Goal: Task Accomplishment & Management: Manage account settings

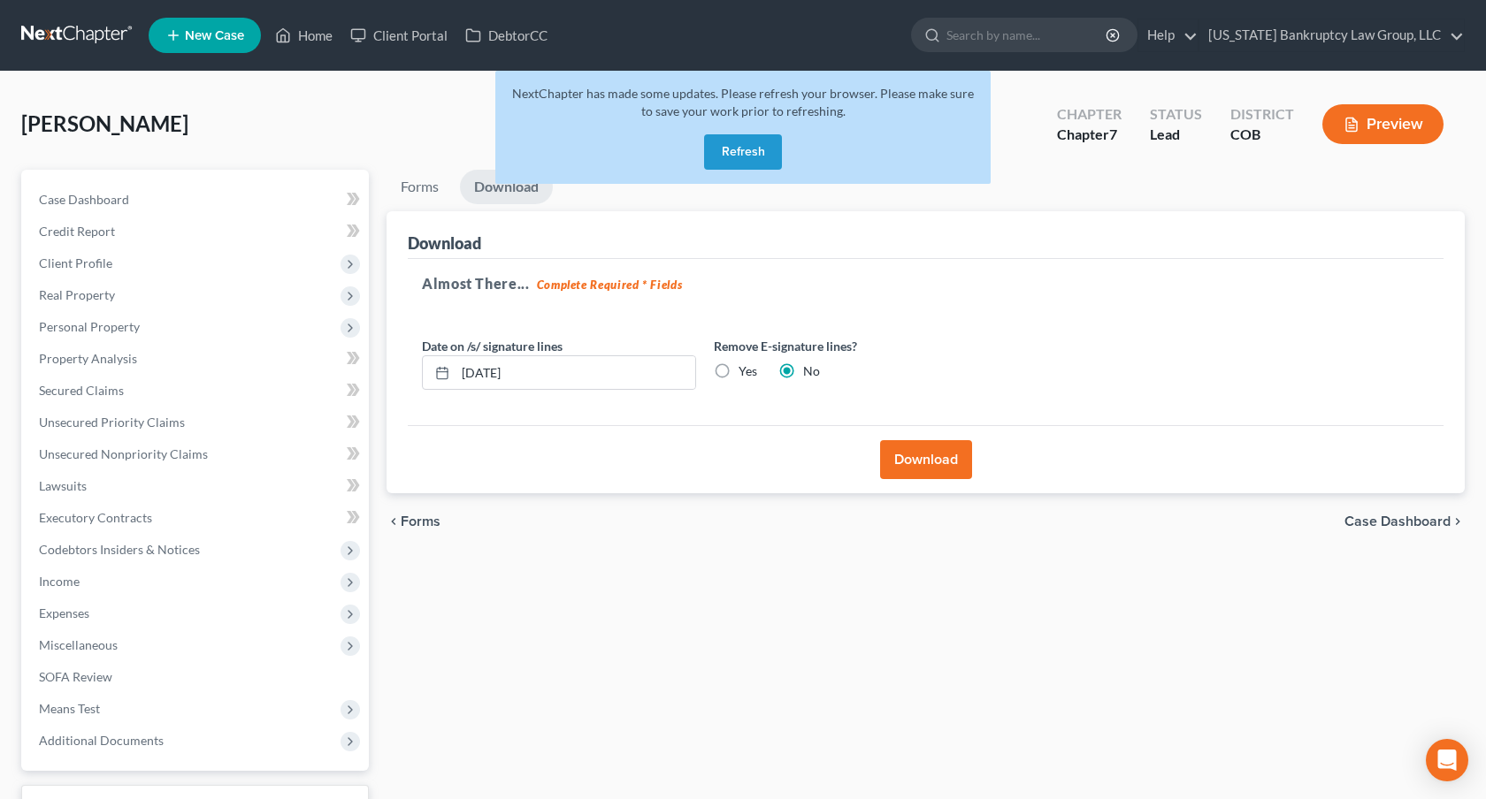
scroll to position [139, 0]
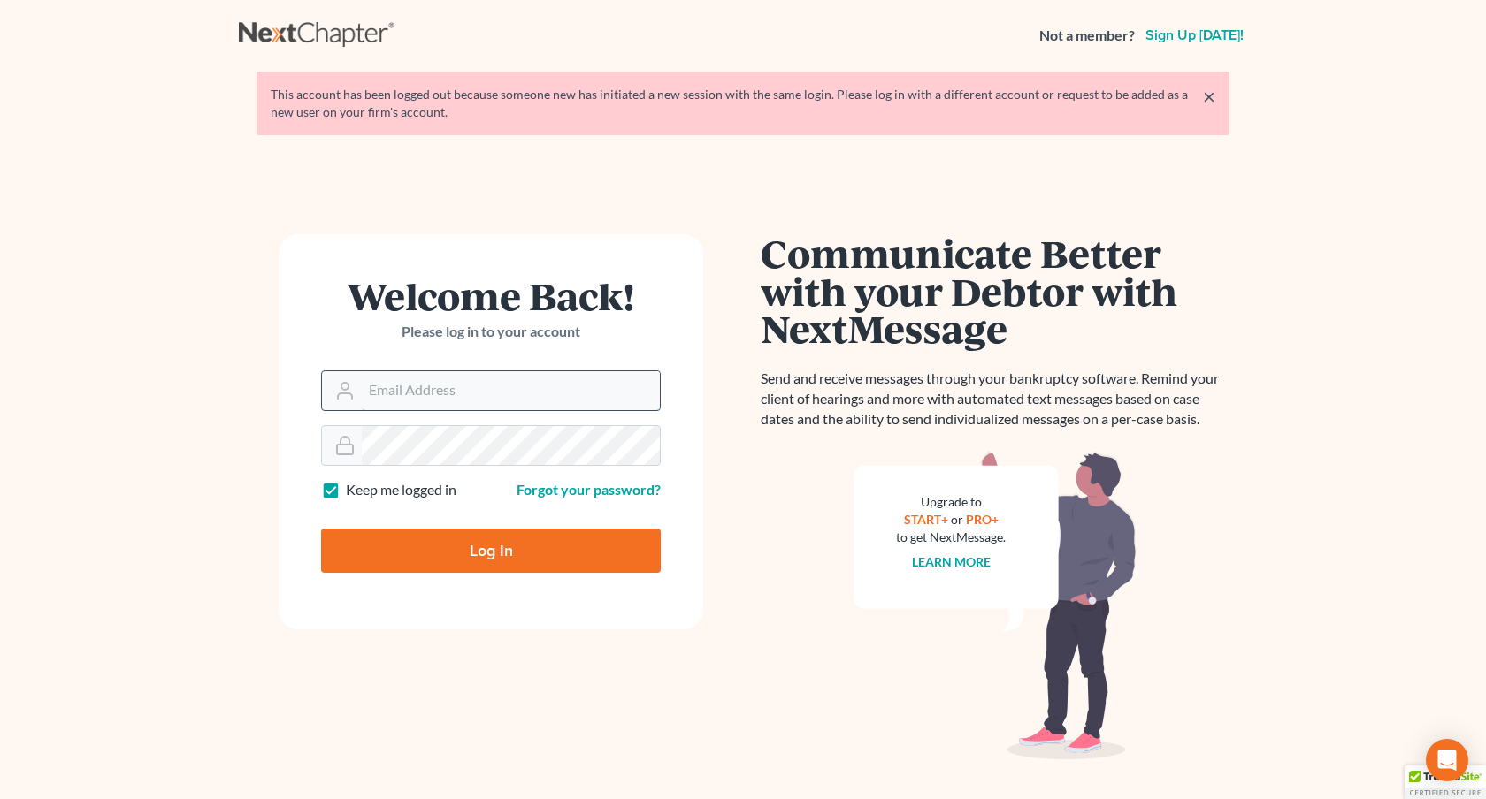
click at [553, 382] on input "Email Address" at bounding box center [511, 390] width 298 height 39
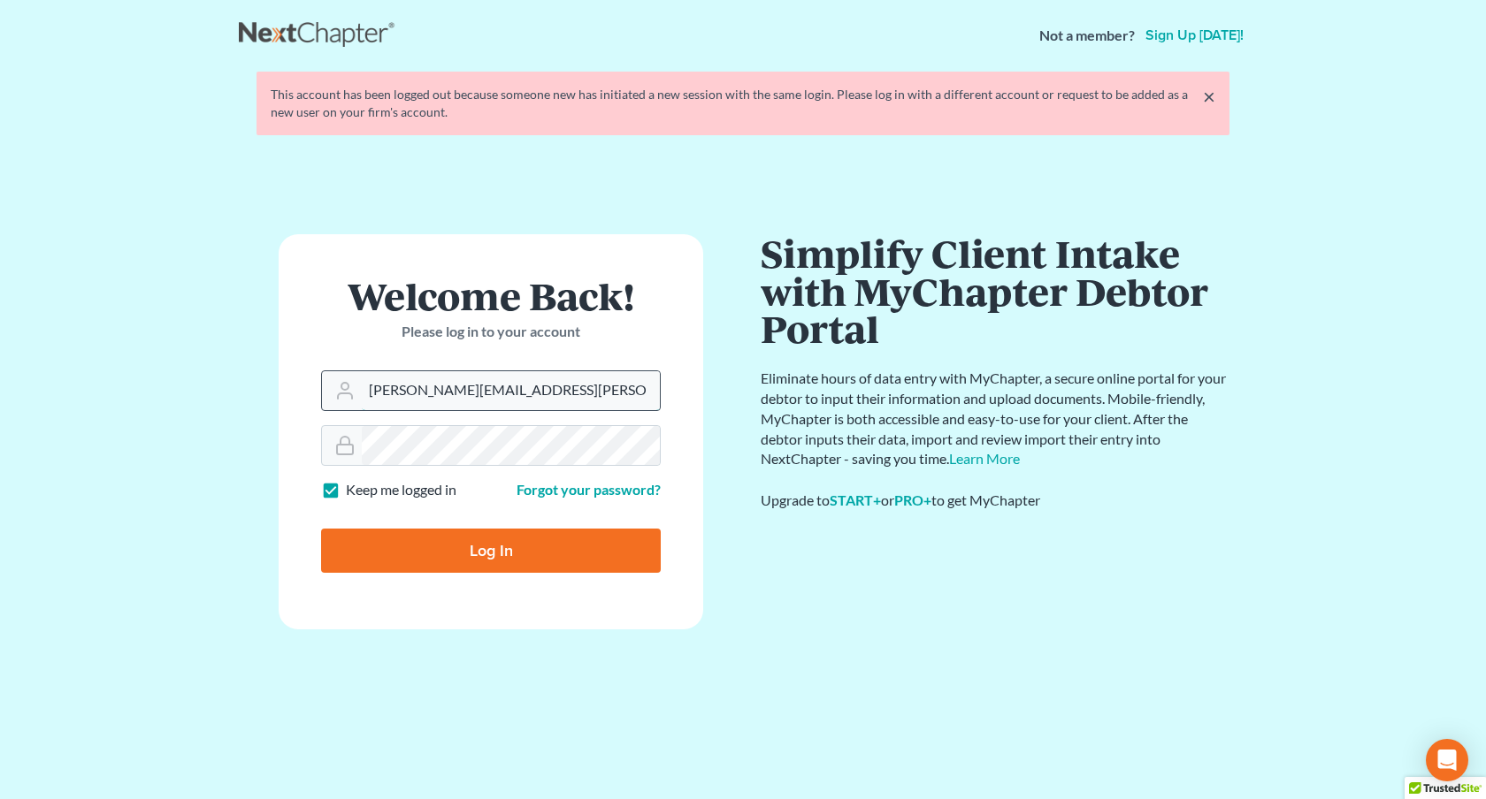
type input "[PERSON_NAME][EMAIL_ADDRESS][PERSON_NAME][DOMAIN_NAME]"
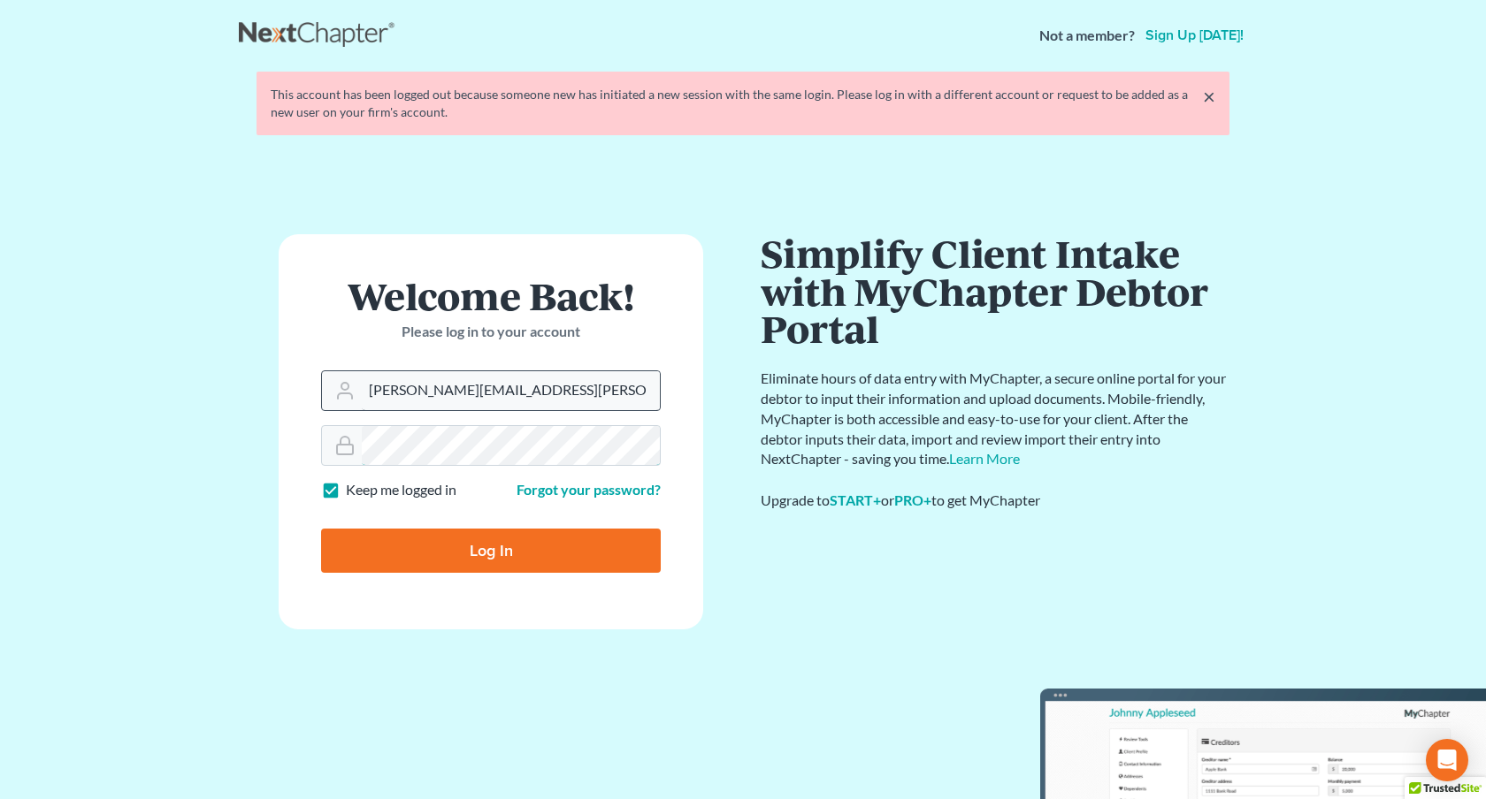
click at [321, 529] on input "Log In" at bounding box center [491, 551] width 340 height 44
type input "Thinking..."
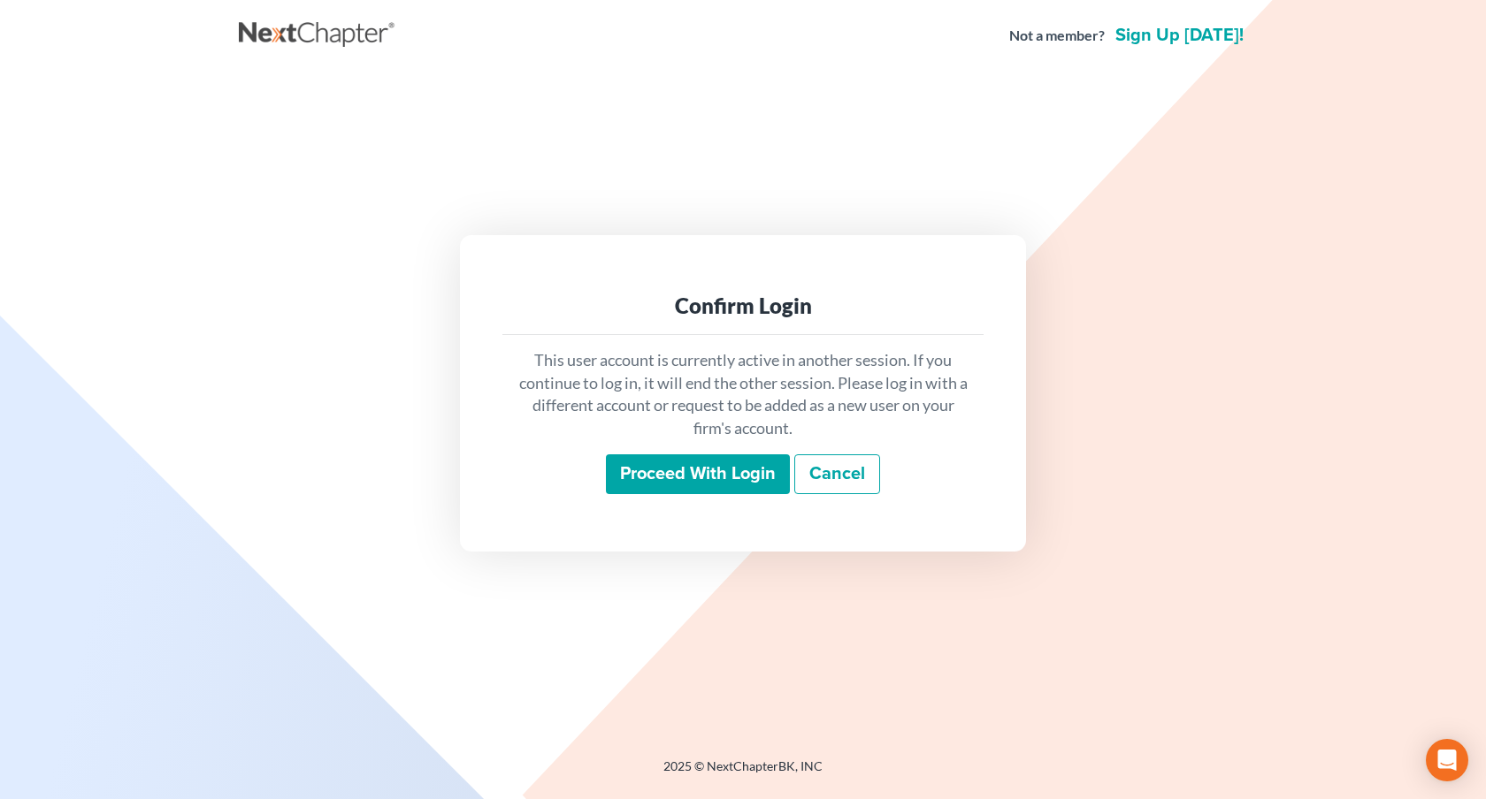
click at [656, 478] on input "Proceed with login" at bounding box center [698, 475] width 184 height 41
